Goal: Transaction & Acquisition: Download file/media

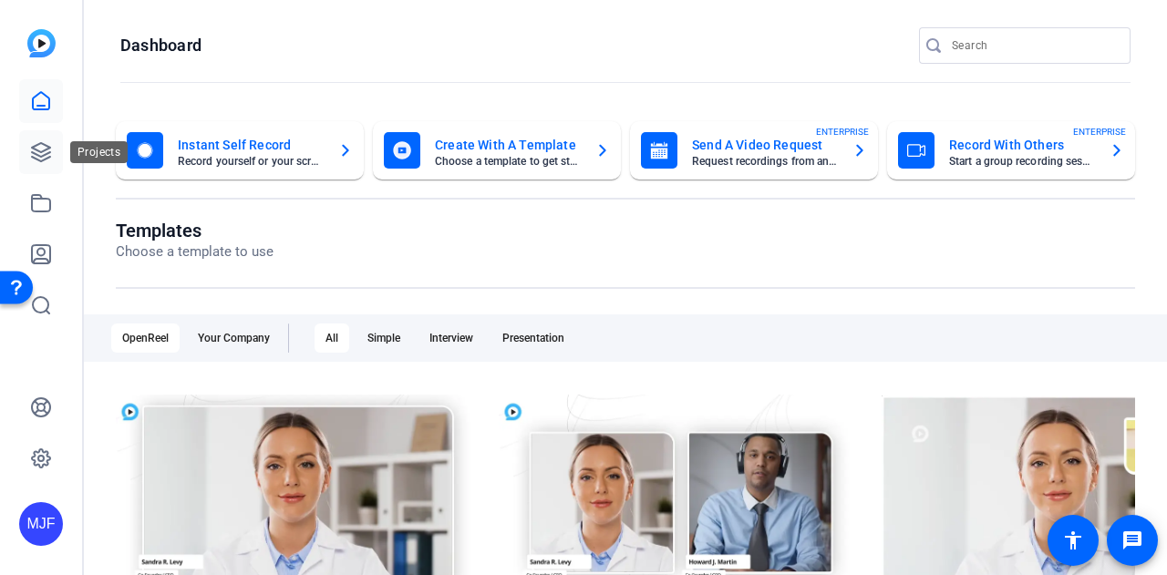
click at [46, 143] on icon at bounding box center [41, 152] width 22 height 22
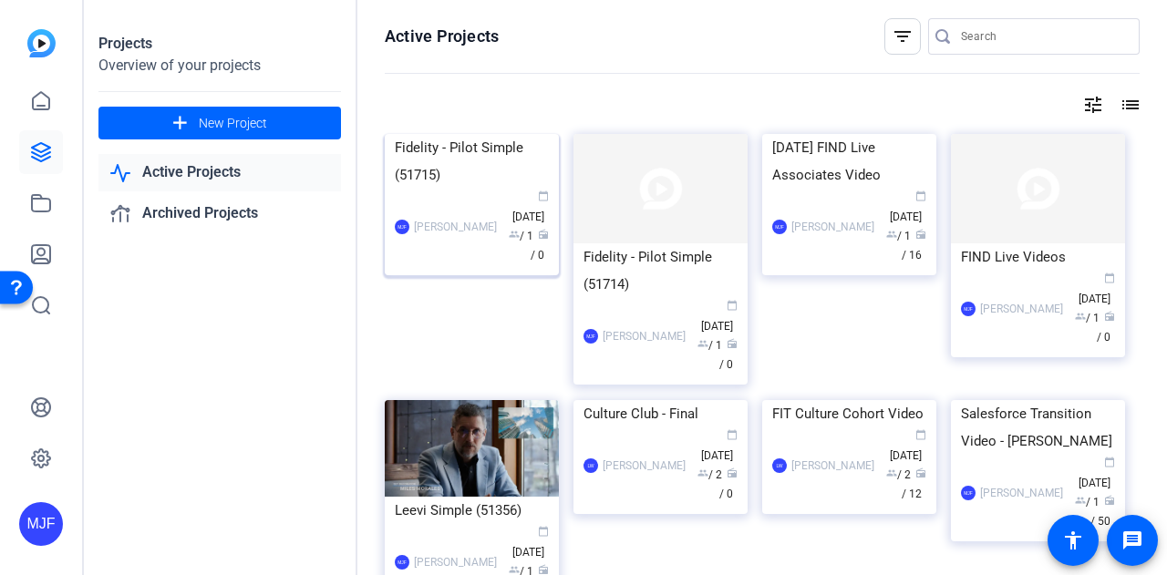
click at [444, 189] on div "Fidelity - Pilot Simple (51715)" at bounding box center [472, 161] width 154 height 55
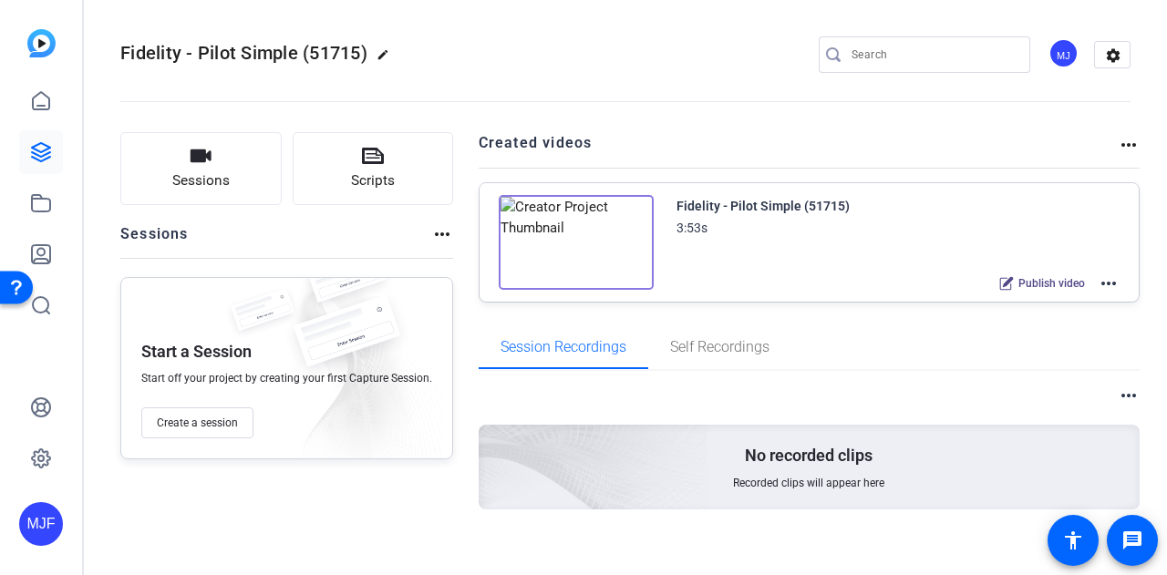
click at [1103, 280] on mat-icon "more_horiz" at bounding box center [1109, 284] width 22 height 22
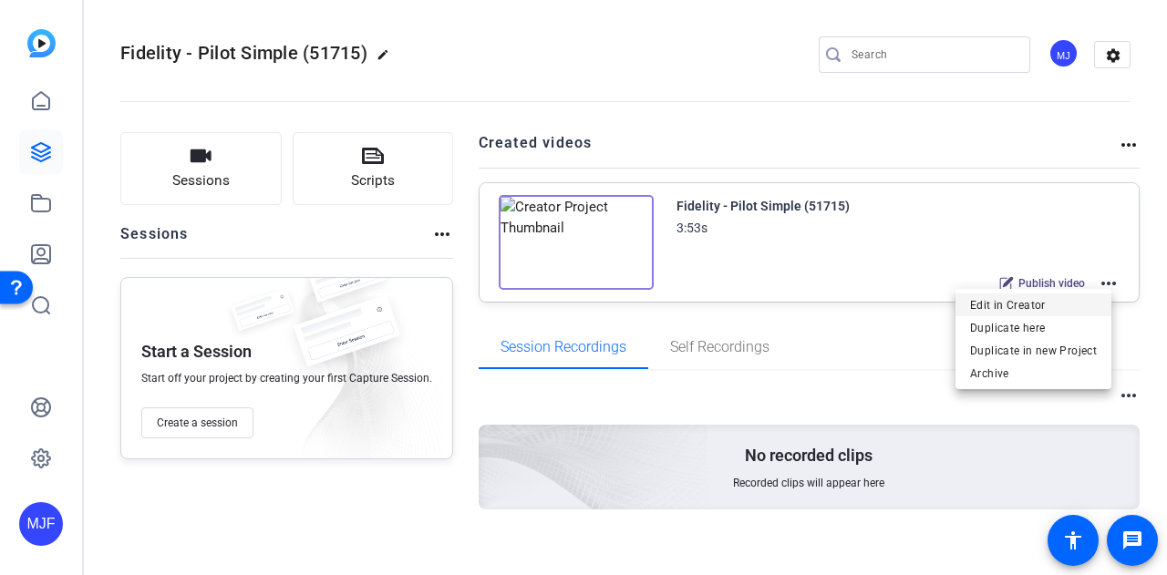
click at [1067, 314] on span "Edit in Creator" at bounding box center [1033, 305] width 127 height 22
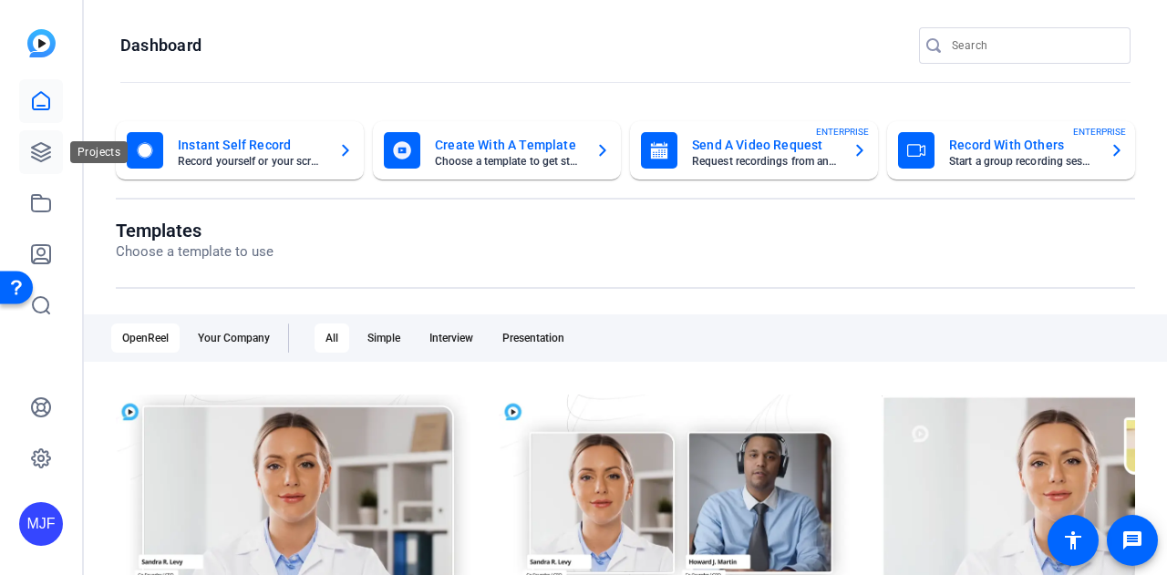
click at [51, 148] on icon at bounding box center [41, 152] width 22 height 22
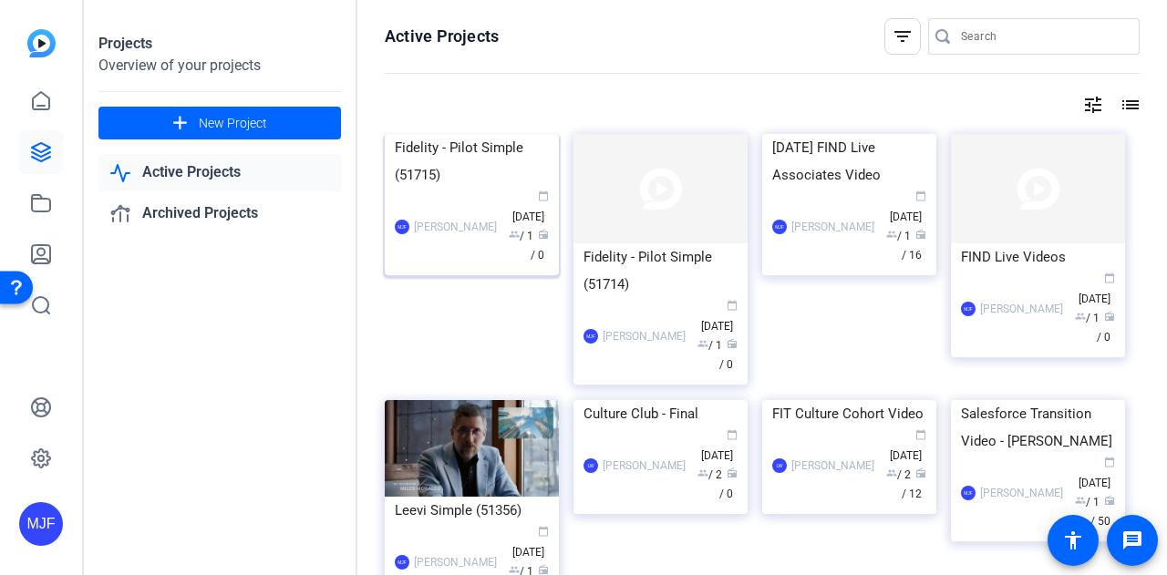
click at [448, 189] on div "Fidelity - Pilot Simple (51715)" at bounding box center [472, 161] width 154 height 55
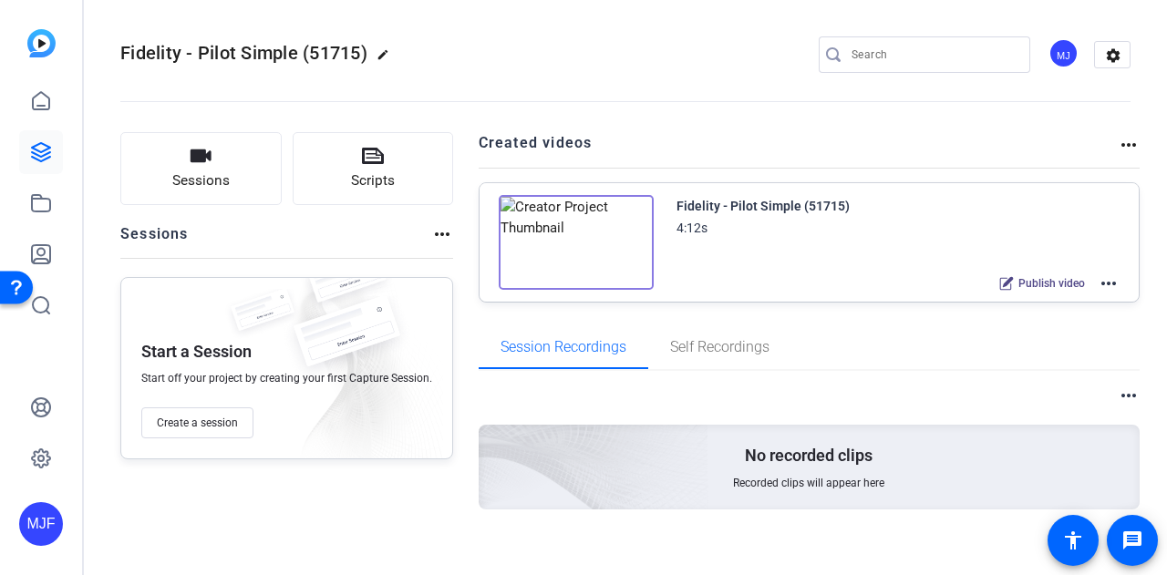
click at [733, 212] on div "Fidelity - Pilot Simple (51715)" at bounding box center [763, 206] width 173 height 22
click at [576, 212] on img at bounding box center [576, 242] width 155 height 95
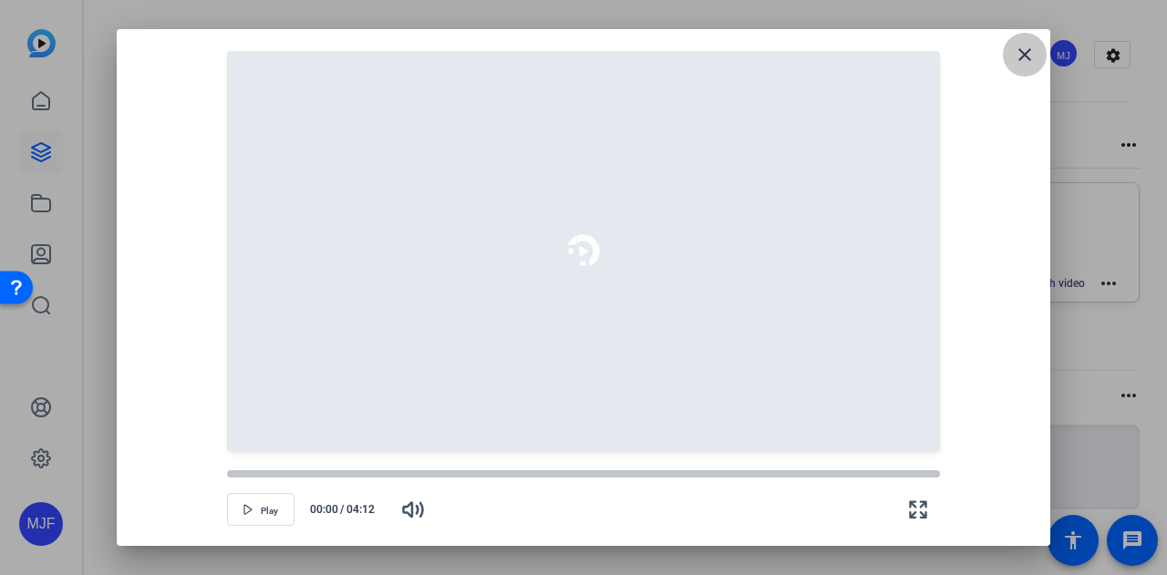
click at [1025, 48] on mat-icon "close" at bounding box center [1025, 55] width 22 height 22
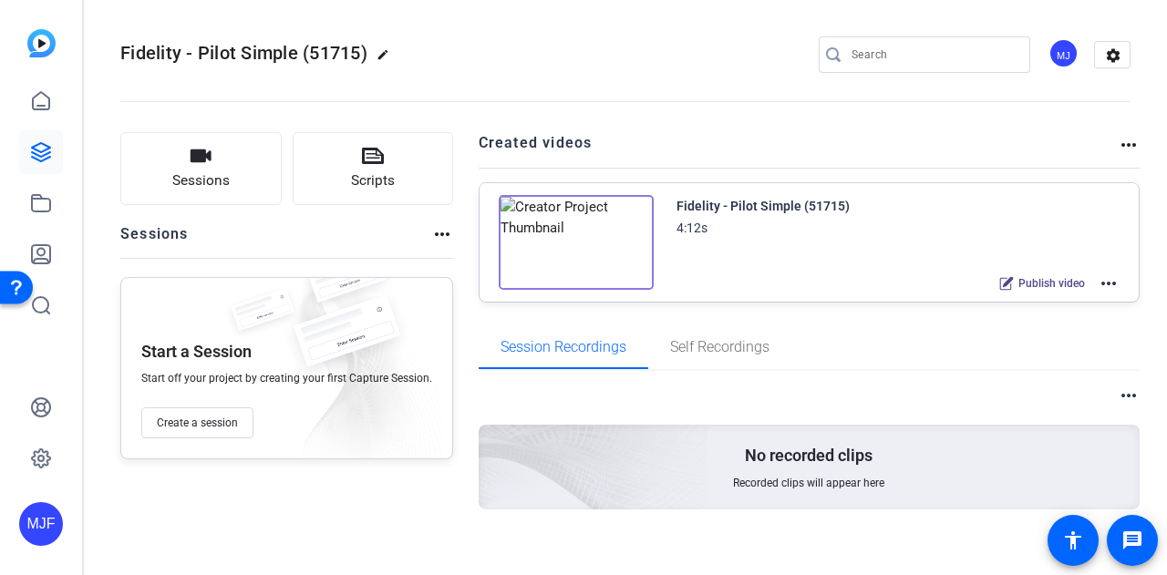
click at [1088, 283] on div "Publish video more_horiz" at bounding box center [1054, 284] width 129 height 24
click at [1098, 282] on mat-icon "more_horiz" at bounding box center [1109, 284] width 22 height 22
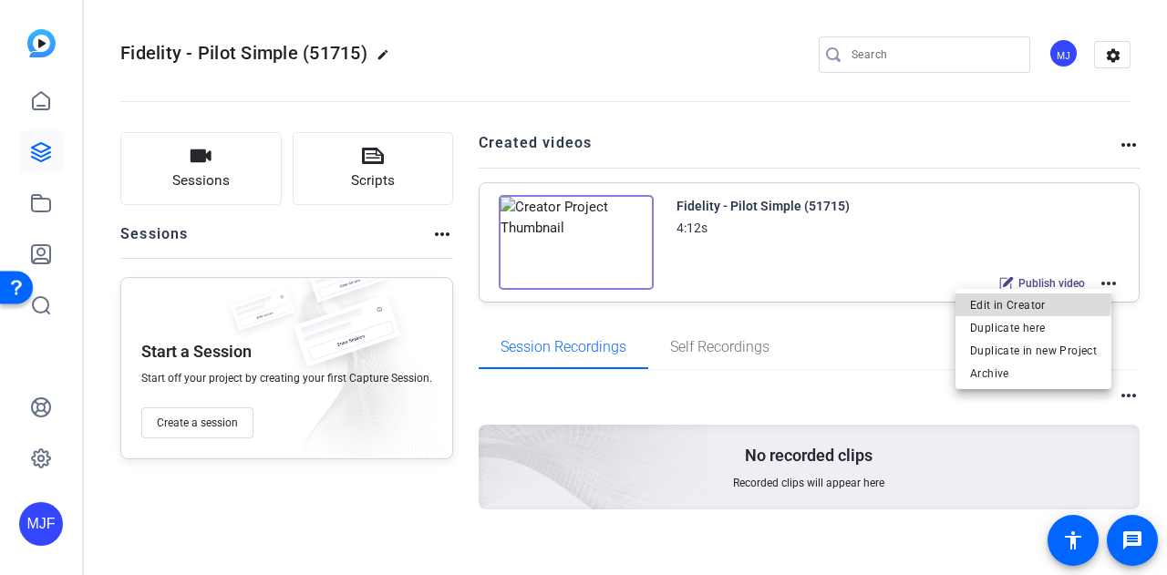
click at [1023, 299] on span "Edit in Creator" at bounding box center [1033, 305] width 127 height 22
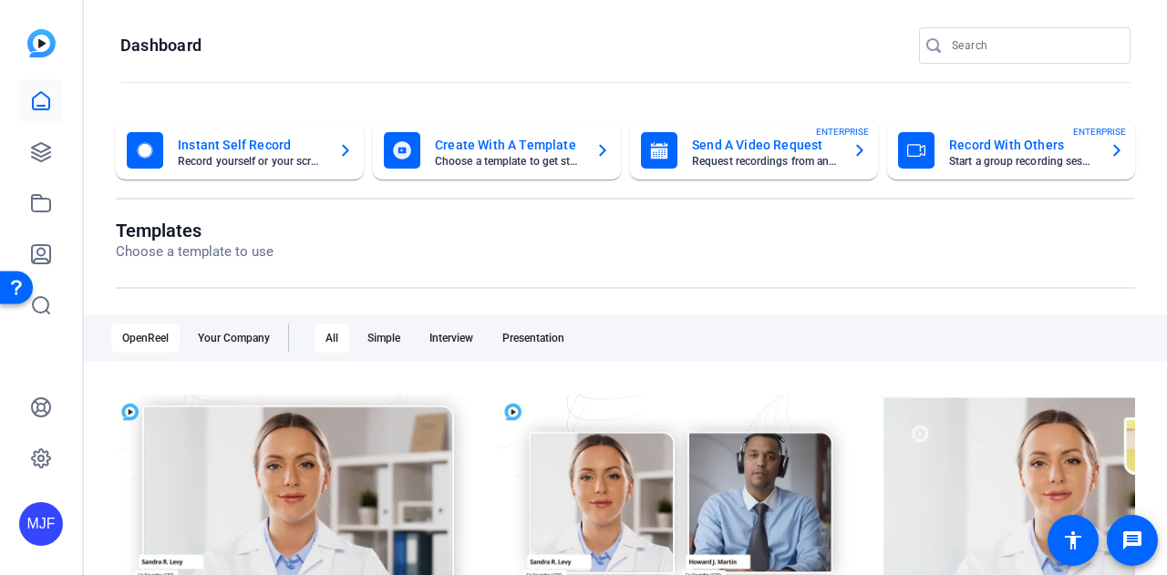
click at [18, 155] on div "MJF" at bounding box center [41, 287] width 82 height 575
click at [30, 158] on icon at bounding box center [41, 152] width 22 height 22
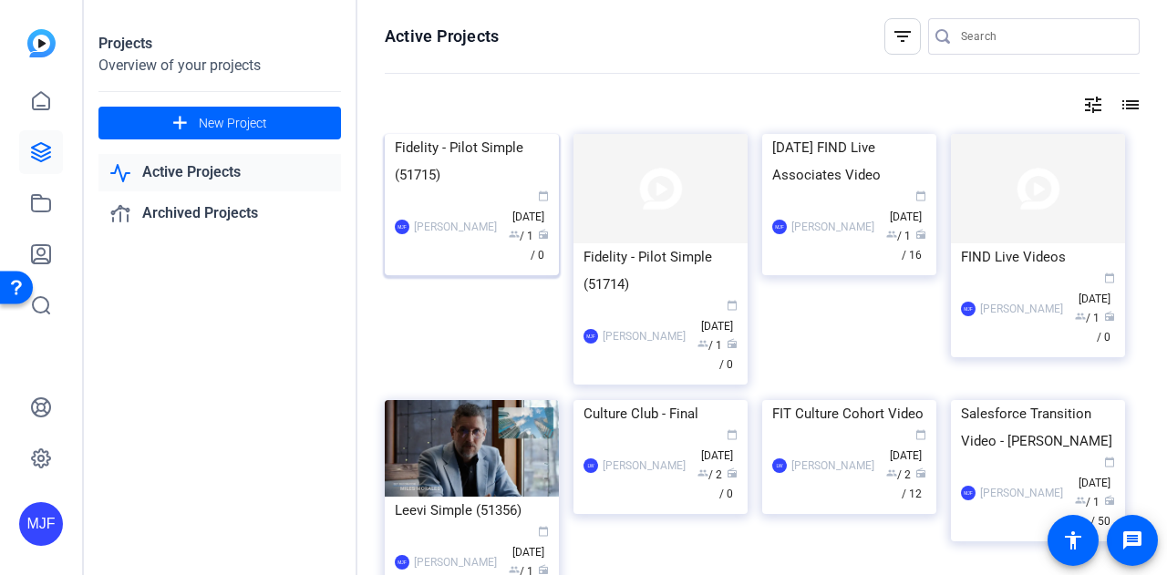
click at [461, 189] on div "Fidelity - Pilot Simple (51715)" at bounding box center [472, 161] width 154 height 55
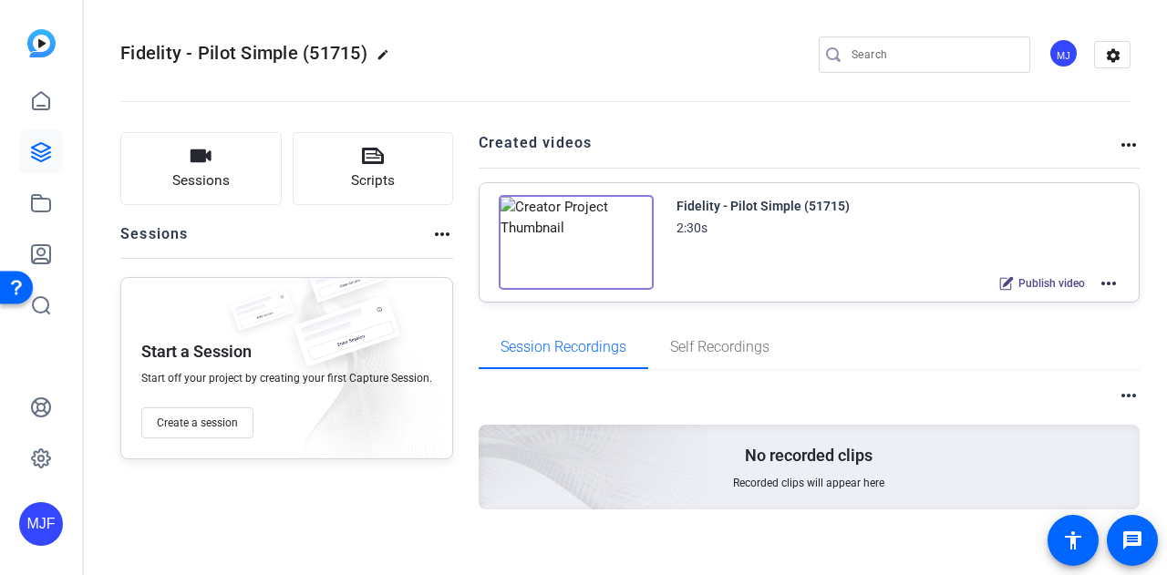
click at [1098, 284] on mat-icon "more_horiz" at bounding box center [1109, 284] width 22 height 22
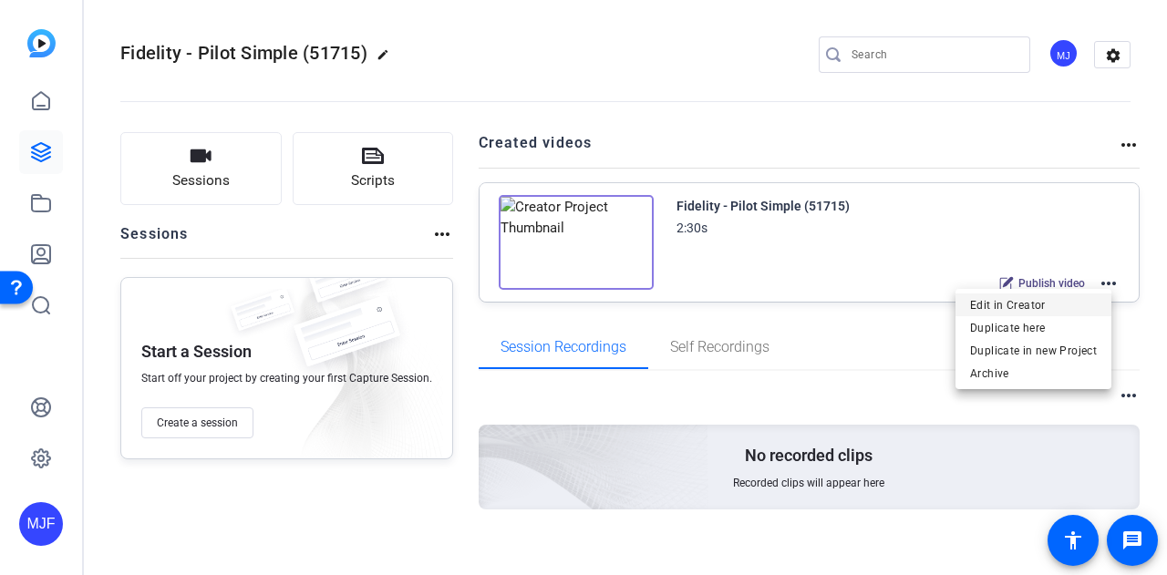
click at [1073, 311] on span "Edit in Creator" at bounding box center [1033, 305] width 127 height 22
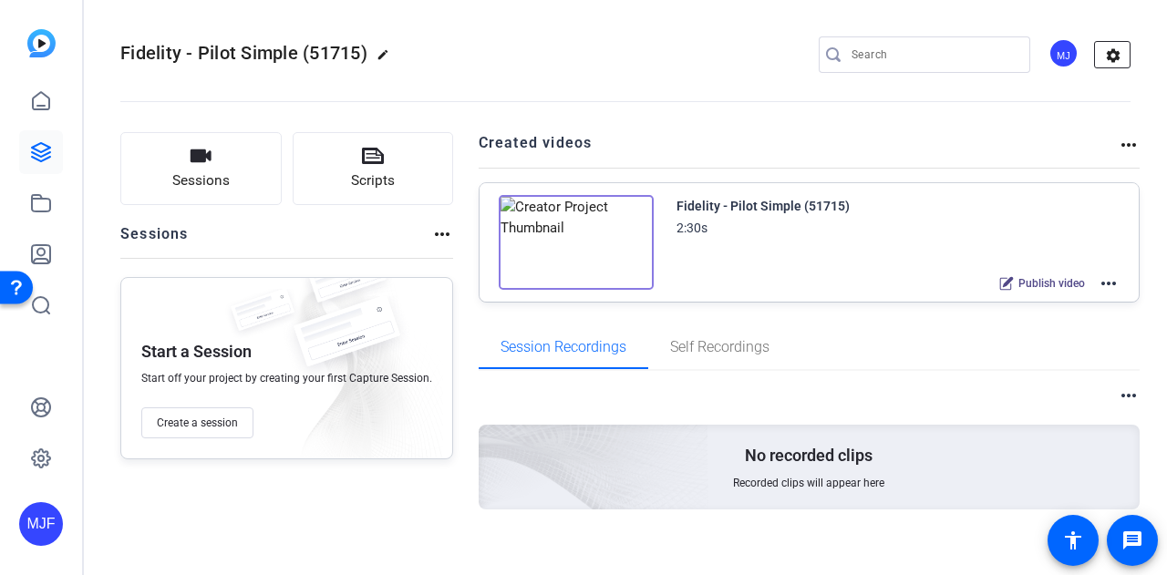
click at [1107, 57] on mat-icon "settings" at bounding box center [1113, 55] width 36 height 27
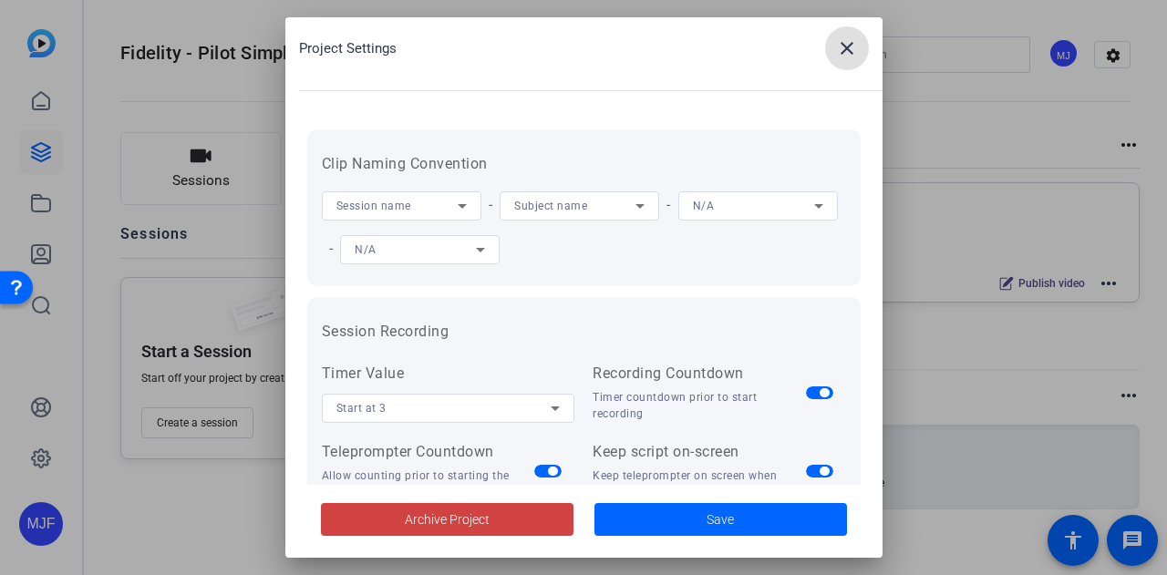
click at [856, 48] on mat-icon "close" at bounding box center [847, 48] width 22 height 22
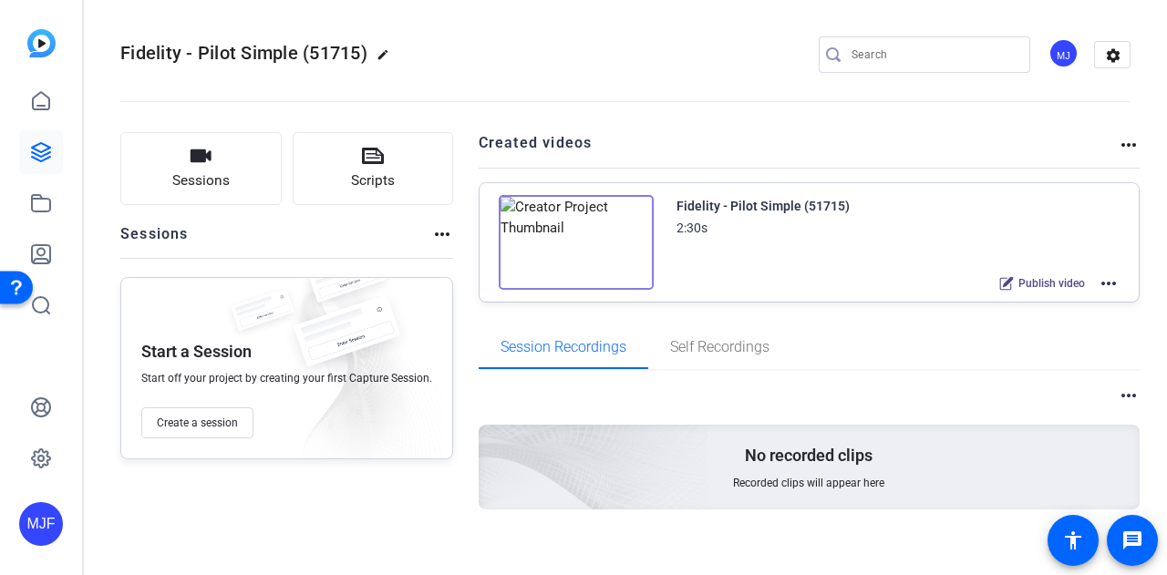
click at [1118, 149] on mat-icon "more_horiz" at bounding box center [1129, 145] width 22 height 22
click at [726, 134] on div at bounding box center [583, 287] width 1167 height 575
click at [439, 240] on mat-icon "more_horiz" at bounding box center [442, 234] width 22 height 22
click at [439, 240] on div at bounding box center [583, 287] width 1167 height 575
click at [384, 52] on mat-icon "edit" at bounding box center [388, 59] width 22 height 22
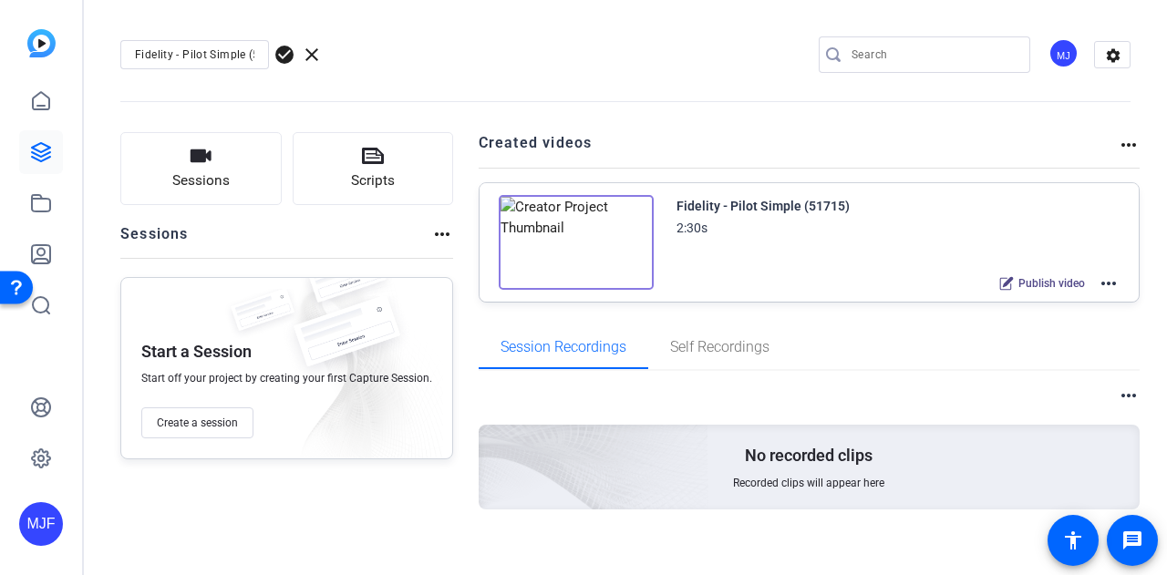
click at [281, 54] on span "check_circle" at bounding box center [285, 55] width 22 height 22
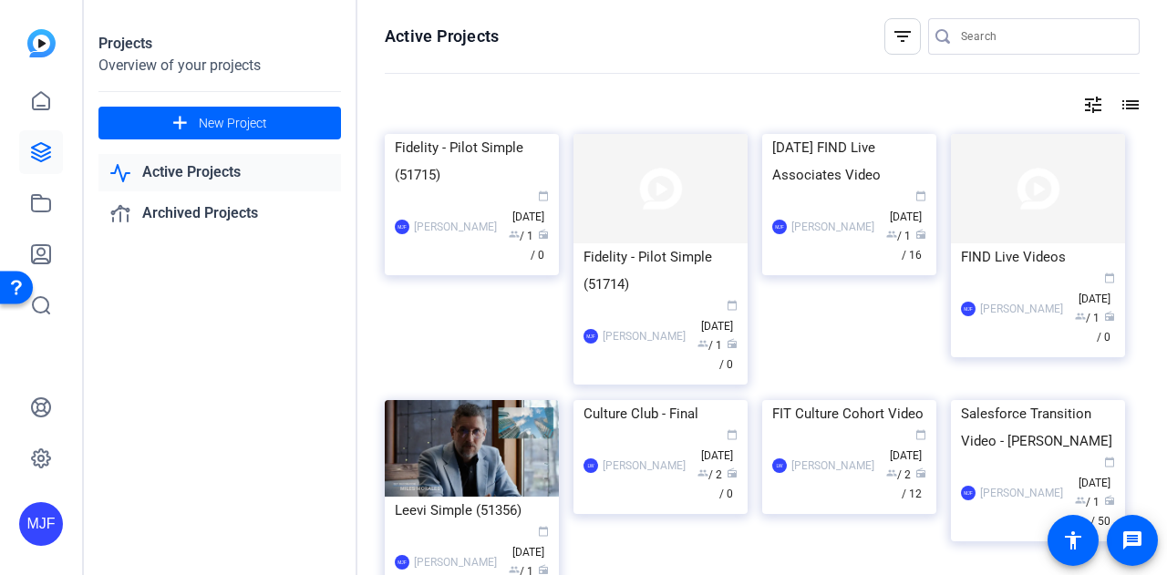
click at [458, 189] on div "Fidelity - Pilot Simple (51715)" at bounding box center [472, 161] width 154 height 55
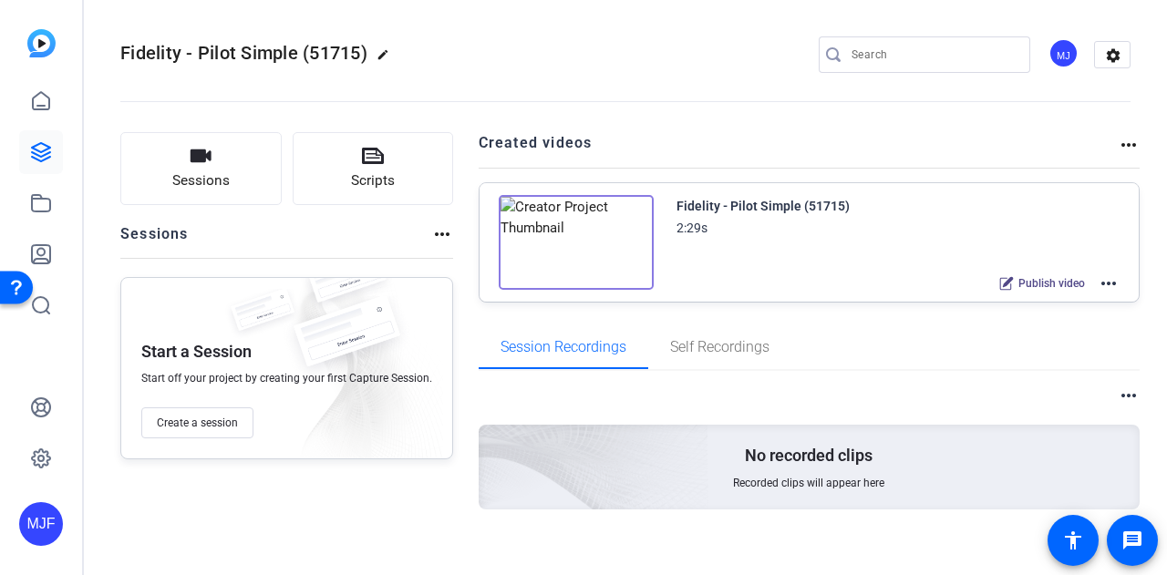
click at [1109, 281] on mat-icon "more_horiz" at bounding box center [1109, 284] width 22 height 22
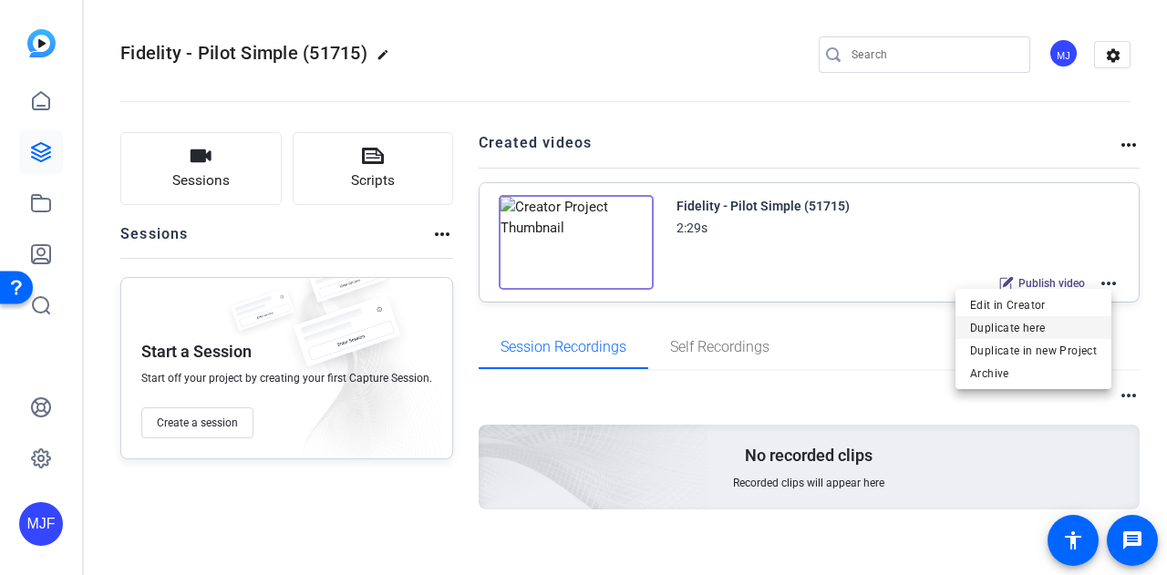
click at [1092, 331] on span "Duplicate here" at bounding box center [1033, 327] width 127 height 22
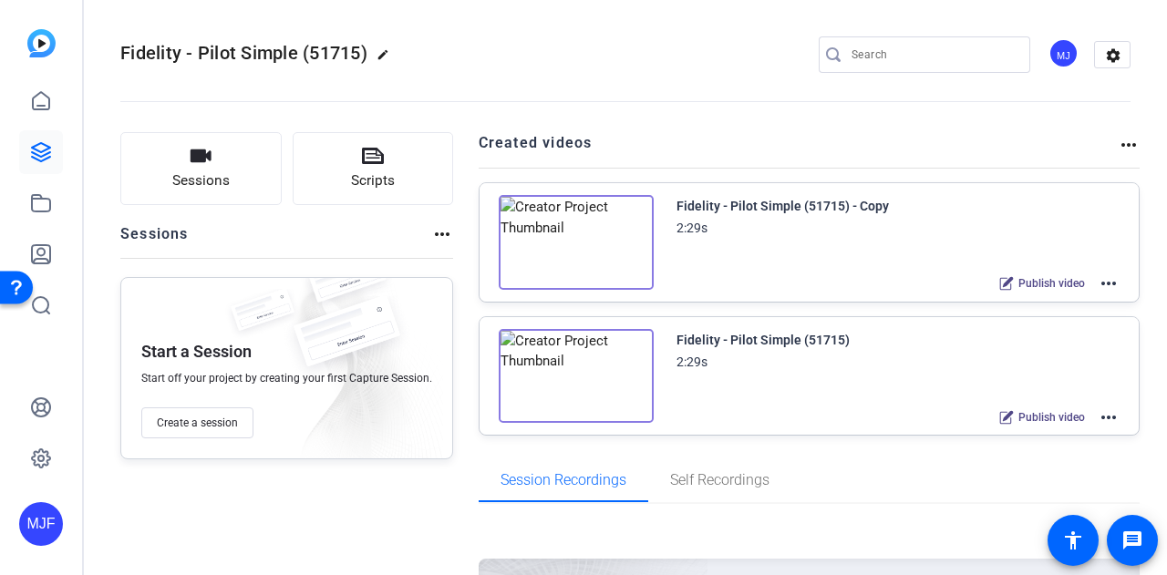
click at [1098, 283] on mat-icon "more_horiz" at bounding box center [1109, 284] width 22 height 22
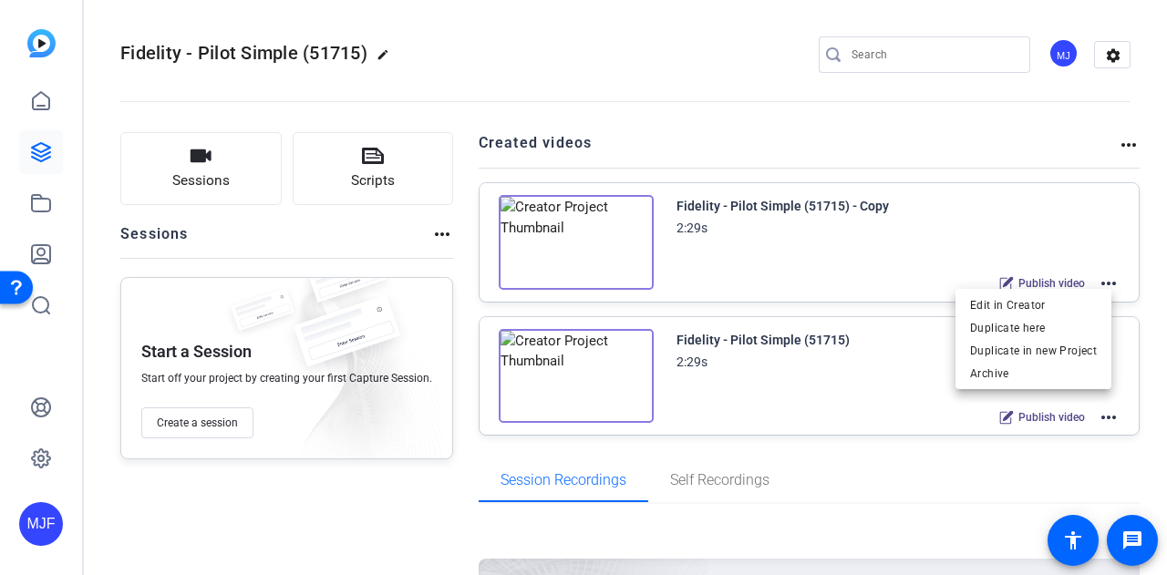
click at [1097, 283] on div at bounding box center [583, 287] width 1167 height 575
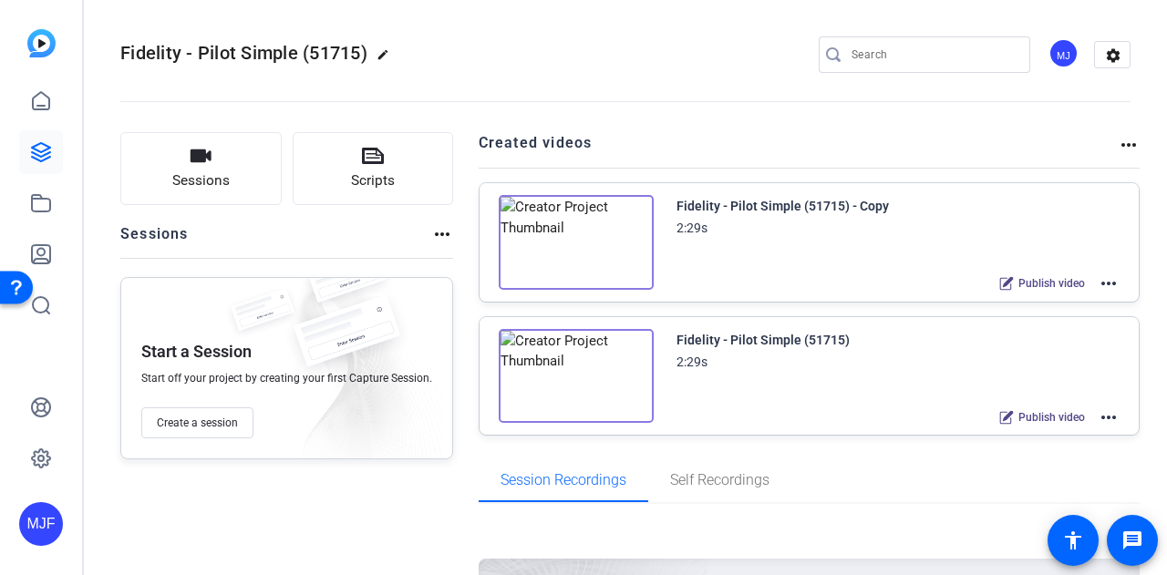
click at [1050, 283] on span "Publish video" at bounding box center [1051, 283] width 67 height 15
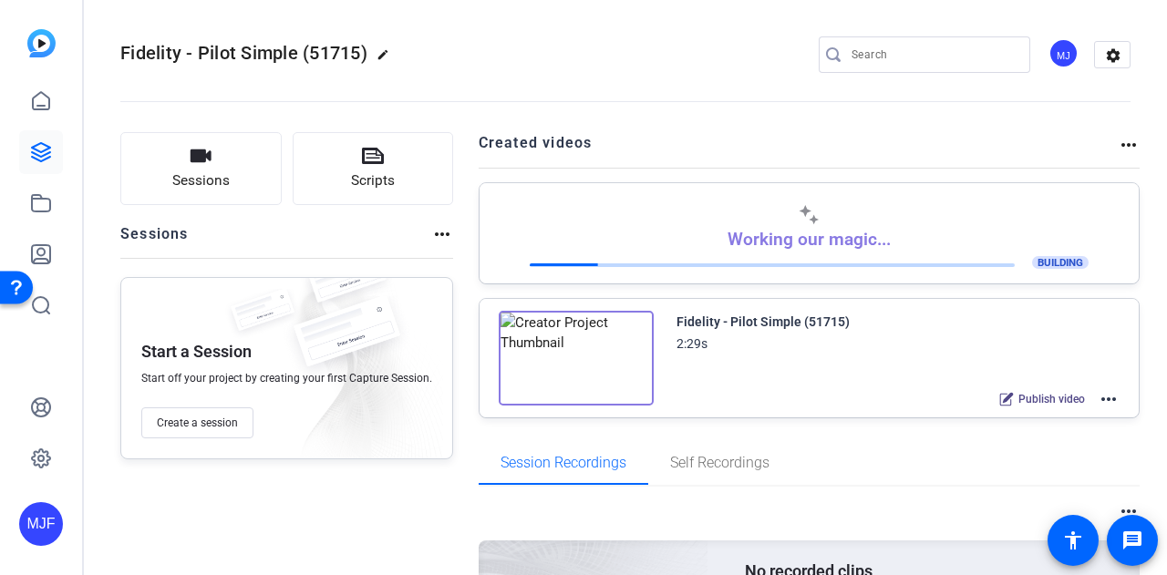
click at [1098, 404] on mat-icon "more_horiz" at bounding box center [1109, 399] width 22 height 22
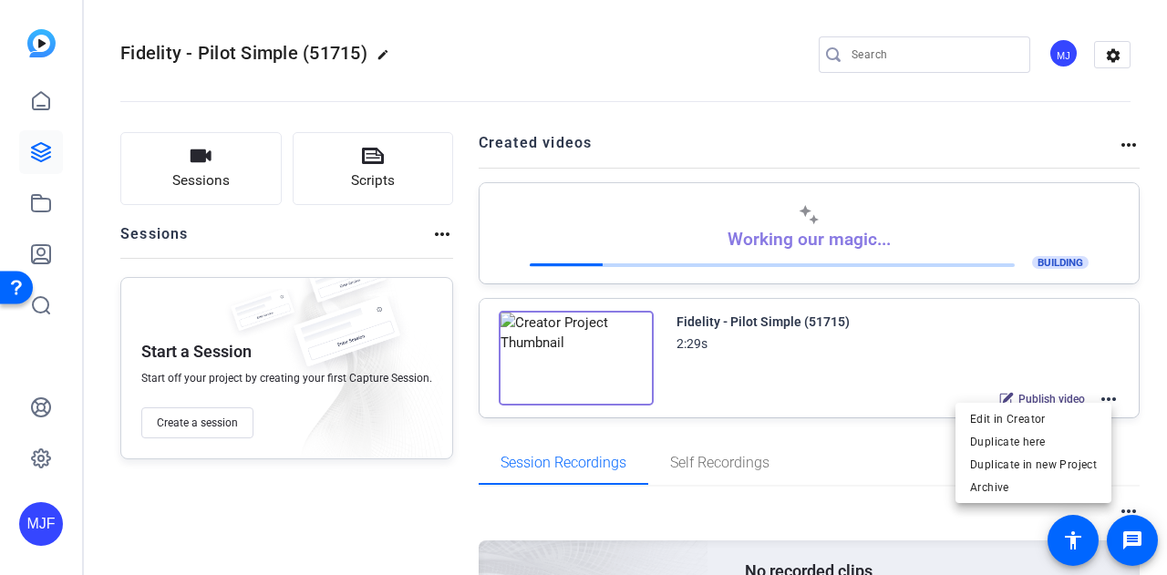
click at [1098, 404] on div "Edit in Creator Duplicate here Duplicate in new Project Archive" at bounding box center [1034, 453] width 156 height 100
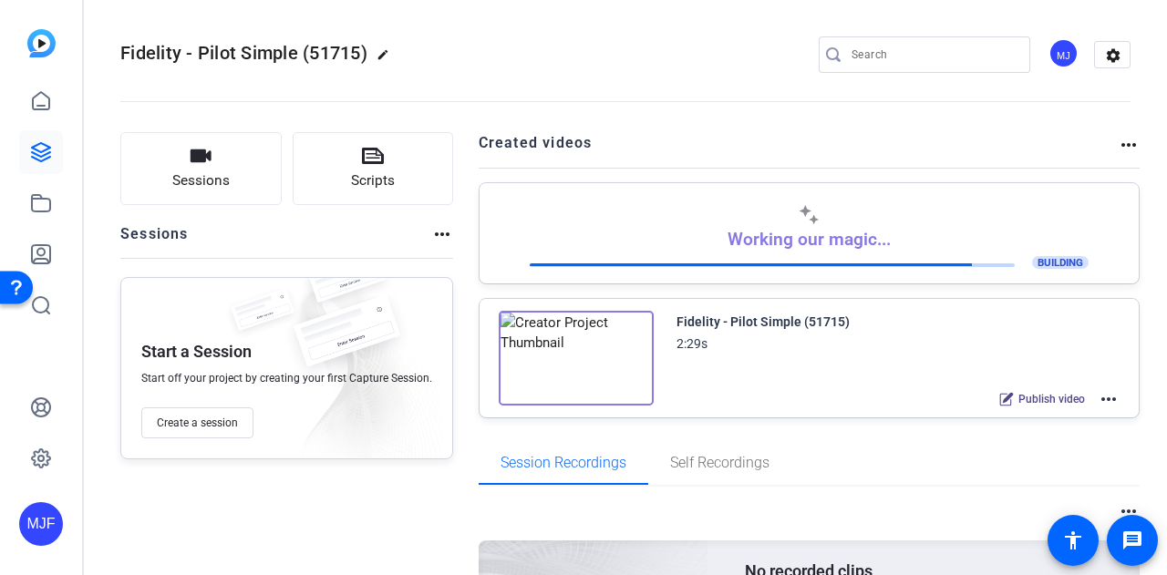
click at [573, 356] on img at bounding box center [576, 358] width 155 height 95
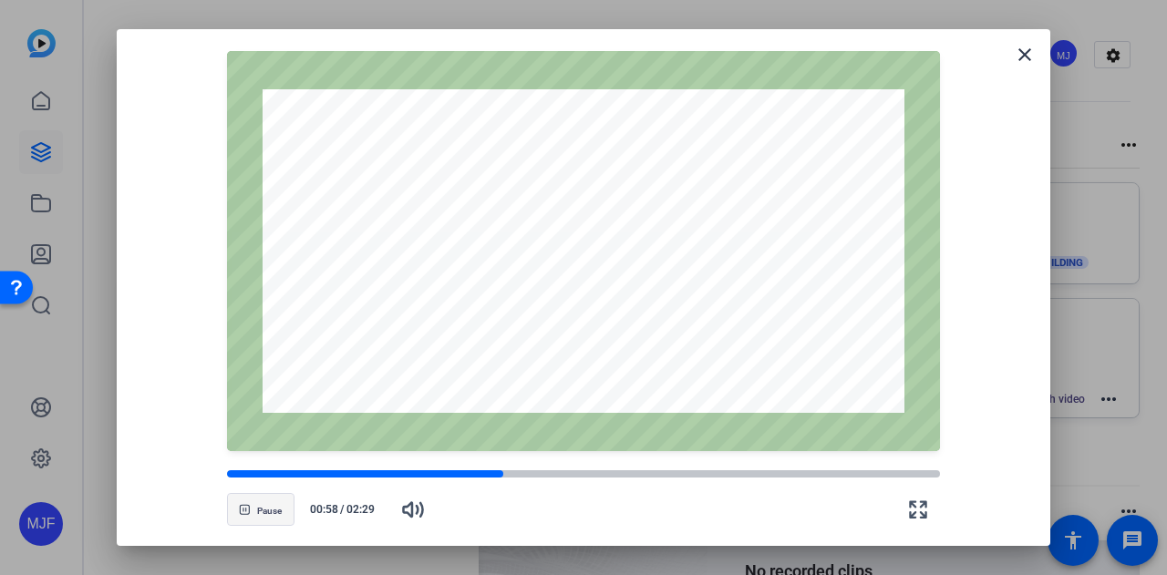
click at [244, 505] on icon "button" at bounding box center [244, 509] width 11 height 11
click at [246, 505] on icon "button" at bounding box center [248, 509] width 11 height 11
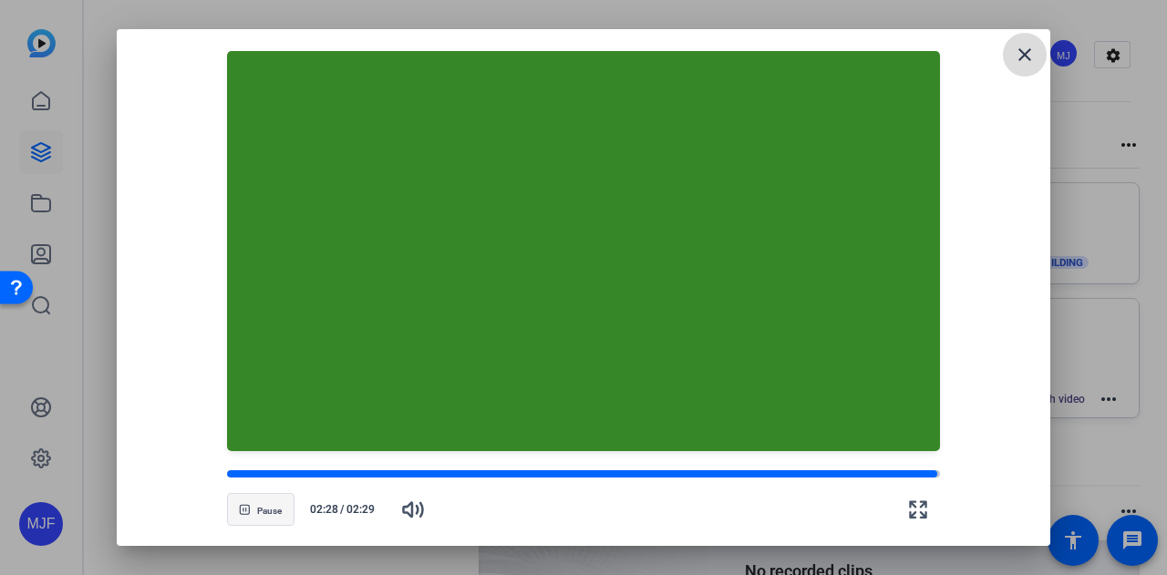
click at [1032, 54] on mat-icon "close" at bounding box center [1025, 55] width 22 height 22
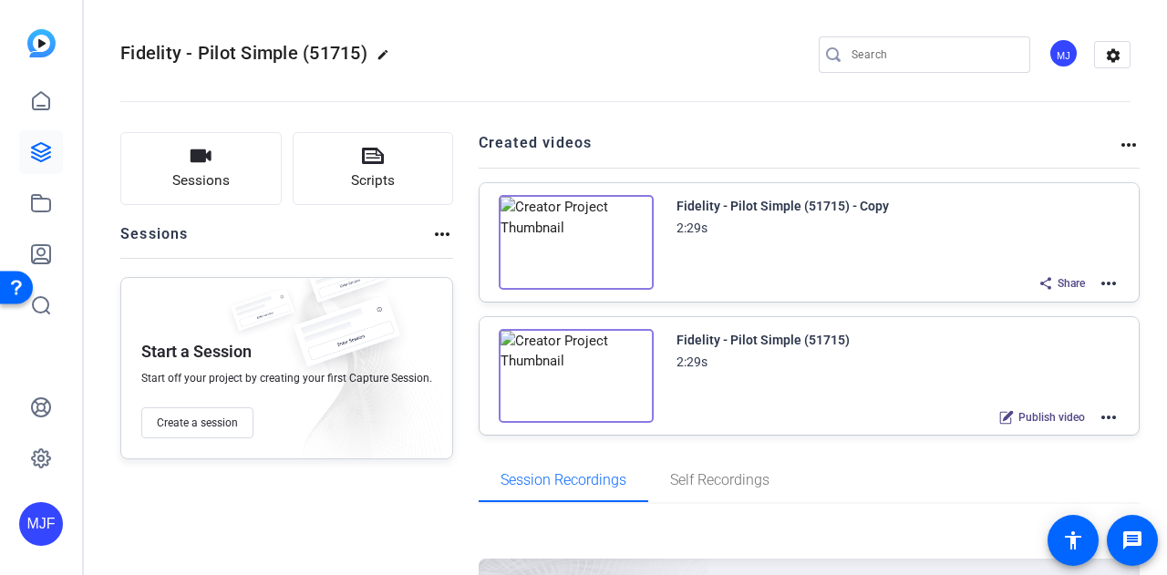
click at [1100, 283] on mat-icon "more_horiz" at bounding box center [1109, 284] width 22 height 22
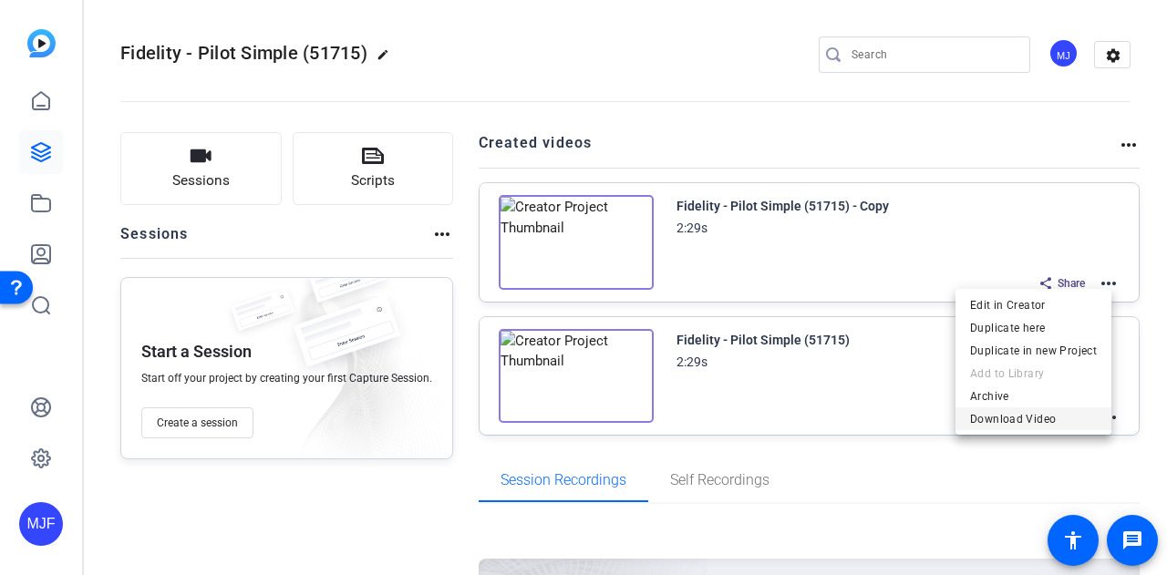
click at [1049, 418] on span "Download Video" at bounding box center [1033, 419] width 127 height 22
